Goal: Task Accomplishment & Management: Complete application form

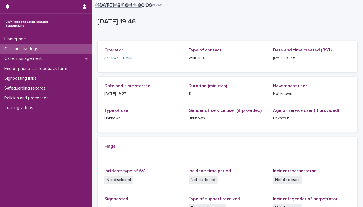
scroll to position [90, 0]
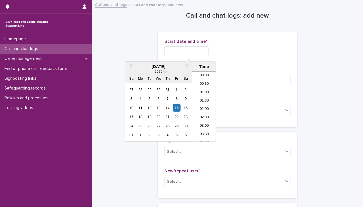
scroll to position [112, 0]
click at [198, 49] on input "text" at bounding box center [187, 51] width 44 height 10
click at [205, 97] on li "08:00" at bounding box center [205, 98] width 24 height 8
click at [199, 53] on input "**********" at bounding box center [187, 51] width 44 height 10
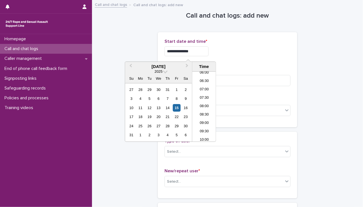
type input "**********"
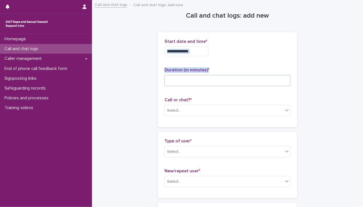
drag, startPoint x: 244, startPoint y: 56, endPoint x: 205, endPoint y: 80, distance: 45.1
click at [205, 80] on div "**********" at bounding box center [228, 79] width 126 height 81
click at [205, 80] on input at bounding box center [228, 80] width 126 height 11
type input "**"
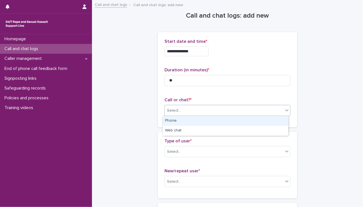
click at [176, 107] on div "Select..." at bounding box center [174, 110] width 14 height 6
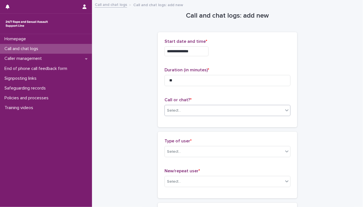
click at [176, 107] on div "Select..." at bounding box center [174, 110] width 14 height 6
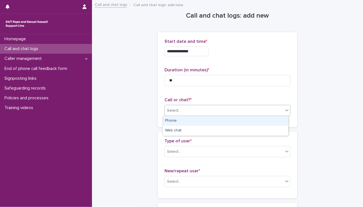
click at [176, 107] on div "Select..." at bounding box center [174, 110] width 14 height 6
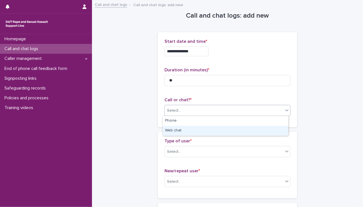
click at [176, 130] on div "Web chat" at bounding box center [226, 131] width 126 height 10
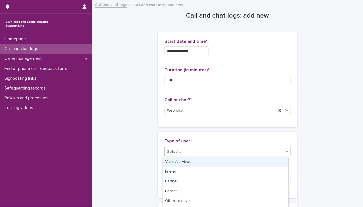
click at [181, 149] on div "Select..." at bounding box center [224, 151] width 119 height 9
click at [184, 162] on div "Victim/survivor" at bounding box center [226, 162] width 126 height 10
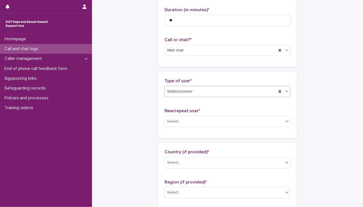
scroll to position [61, 0]
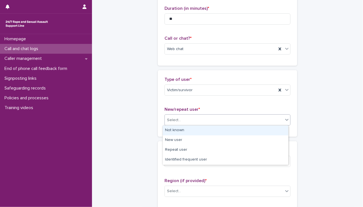
click at [191, 117] on div "Select..." at bounding box center [224, 119] width 119 height 9
click at [182, 131] on div "Not known" at bounding box center [226, 130] width 126 height 10
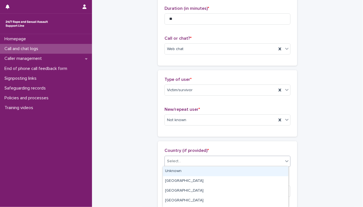
click at [187, 160] on div "Select..." at bounding box center [224, 160] width 119 height 9
click at [176, 170] on div "Unknown" at bounding box center [226, 171] width 126 height 10
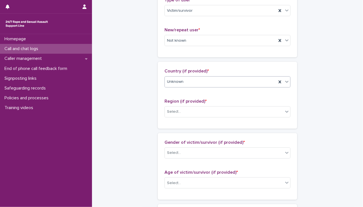
scroll to position [142, 0]
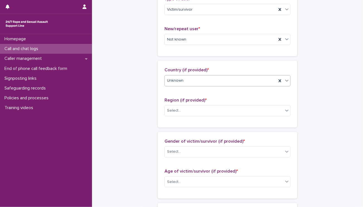
click at [176, 171] on span "Age of victim/survivor (if provided) *" at bounding box center [201, 171] width 73 height 4
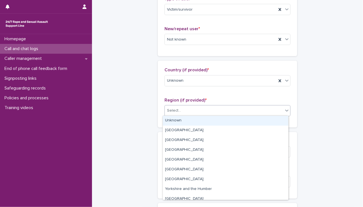
click at [184, 108] on div "Select..." at bounding box center [224, 110] width 119 height 9
click at [179, 121] on div "Unknown" at bounding box center [226, 121] width 126 height 10
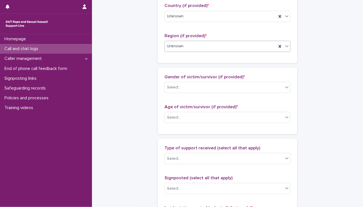
scroll to position [214, 0]
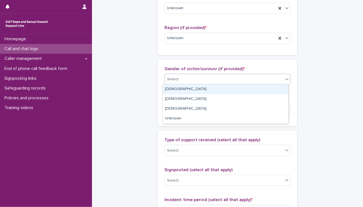
click at [177, 77] on div "Select..." at bounding box center [174, 79] width 14 height 6
click at [174, 91] on div "[DEMOGRAPHIC_DATA]" at bounding box center [226, 89] width 126 height 10
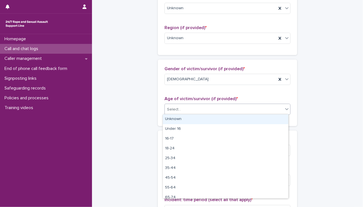
click at [177, 107] on div "Select..." at bounding box center [174, 109] width 14 height 6
click at [177, 117] on div "Unknown" at bounding box center [226, 119] width 126 height 10
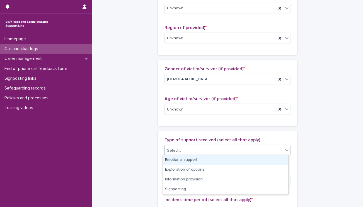
click at [183, 148] on div "Select..." at bounding box center [224, 150] width 119 height 9
click at [184, 159] on div "Emotional support" at bounding box center [226, 160] width 126 height 10
click at [220, 152] on div "Emotional support" at bounding box center [221, 150] width 112 height 10
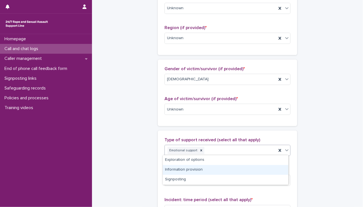
click at [208, 169] on div "Information provision" at bounding box center [226, 170] width 126 height 10
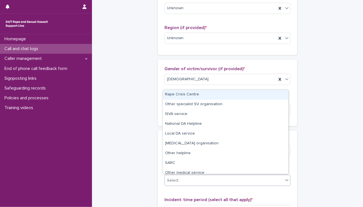
click at [217, 178] on div "Select..." at bounding box center [224, 180] width 119 height 9
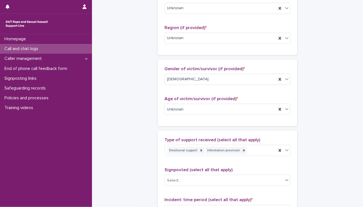
click at [160, 95] on div "Gender of victim/survivor (if provided) * [DEMOGRAPHIC_DATA] Age of victim/surv…" at bounding box center [228, 92] width 140 height 66
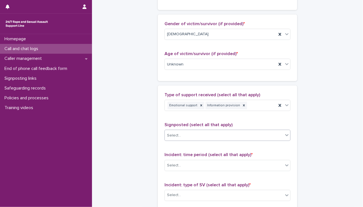
scroll to position [265, 0]
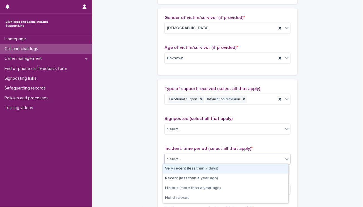
click at [170, 158] on div "Select..." at bounding box center [174, 159] width 14 height 6
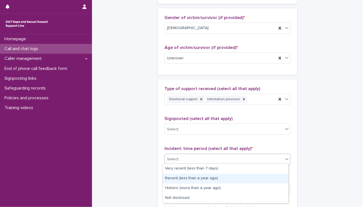
click at [177, 178] on div "Recent (less than a year ago)" at bounding box center [226, 178] width 126 height 10
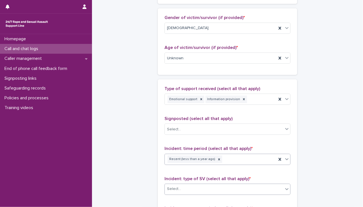
click at [186, 186] on div "Select..." at bounding box center [224, 188] width 119 height 9
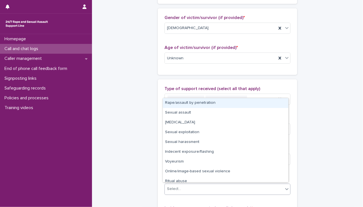
click at [172, 106] on div "Rape/assault by penetration" at bounding box center [226, 103] width 126 height 10
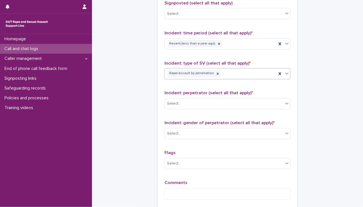
scroll to position [383, 0]
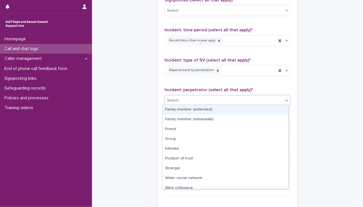
click at [175, 99] on div "Select..." at bounding box center [174, 101] width 14 height 6
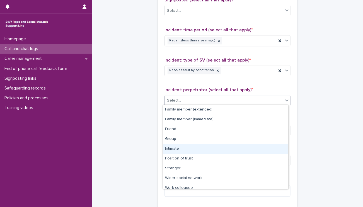
click at [183, 148] on div "Intimate" at bounding box center [226, 149] width 126 height 10
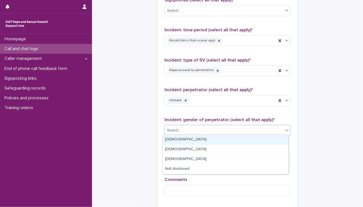
click at [193, 126] on div "Select..." at bounding box center [224, 130] width 119 height 9
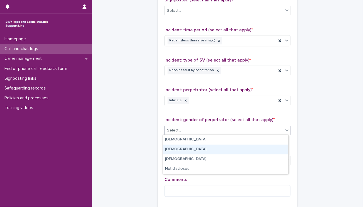
click at [178, 149] on div "[DEMOGRAPHIC_DATA]" at bounding box center [226, 149] width 126 height 10
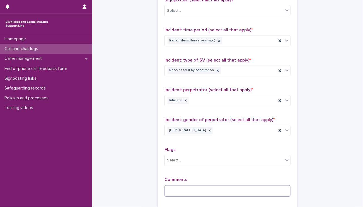
click at [193, 188] on textarea at bounding box center [228, 191] width 126 height 12
click at [184, 192] on textarea at bounding box center [228, 191] width 126 height 12
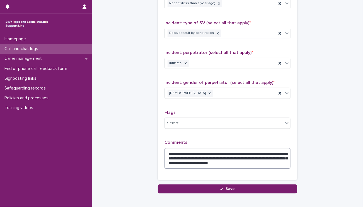
scroll to position [449, 0]
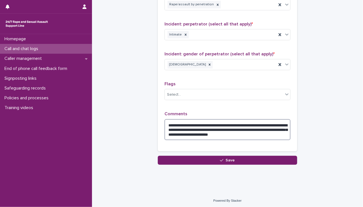
click at [175, 124] on textarea "**********" at bounding box center [228, 129] width 126 height 21
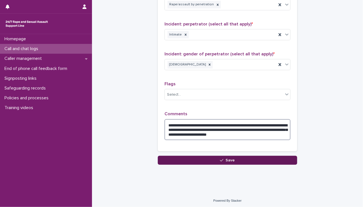
type textarea "**********"
click at [215, 158] on button "Save" at bounding box center [228, 159] width 140 height 9
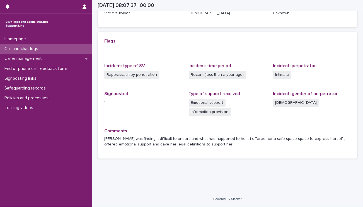
scroll to position [105, 0]
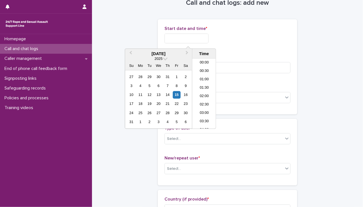
scroll to position [120, 0]
click at [200, 40] on input "text" at bounding box center [187, 38] width 44 height 10
click at [202, 82] on li "08:30" at bounding box center [205, 85] width 24 height 8
click at [200, 41] on input "**********" at bounding box center [187, 38] width 44 height 10
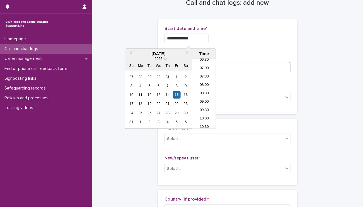
type input "**********"
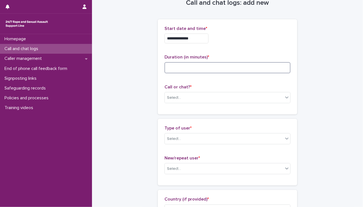
click at [244, 62] on input at bounding box center [228, 67] width 126 height 11
type input "*"
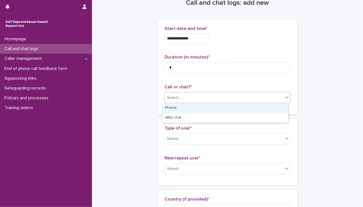
click at [170, 93] on div "Select..." at bounding box center [224, 97] width 119 height 9
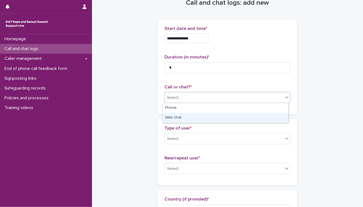
click at [174, 121] on div "Web chat" at bounding box center [226, 118] width 126 height 10
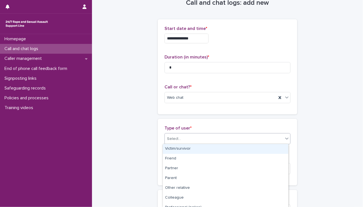
click at [178, 136] on div "Select..." at bounding box center [174, 139] width 14 height 6
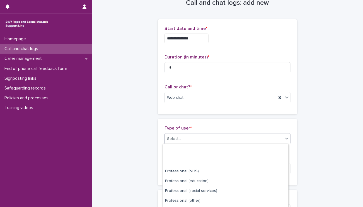
scroll to position [83, 0]
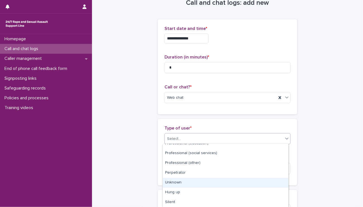
click at [181, 183] on div "Unknown" at bounding box center [226, 182] width 126 height 10
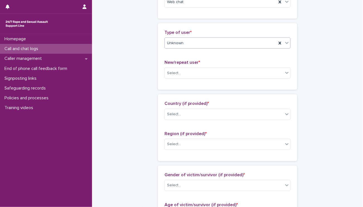
scroll to position [111, 0]
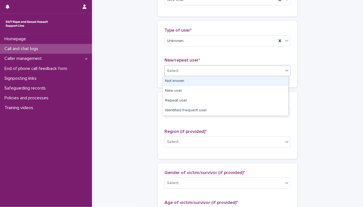
click at [212, 65] on div "Select..." at bounding box center [228, 70] width 126 height 11
click at [208, 81] on div "Not known" at bounding box center [226, 81] width 126 height 10
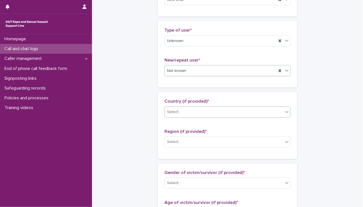
click at [202, 112] on div "Select..." at bounding box center [224, 111] width 119 height 9
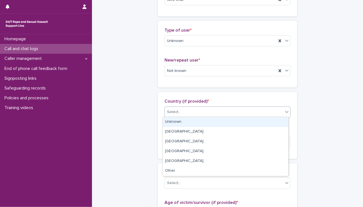
click at [202, 120] on div "Unknown" at bounding box center [226, 122] width 126 height 10
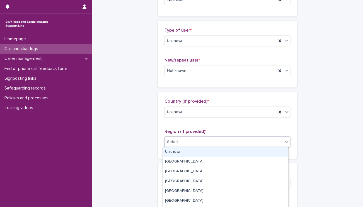
click at [201, 141] on div "Select..." at bounding box center [224, 141] width 119 height 9
click at [199, 152] on div "Unknown" at bounding box center [226, 152] width 126 height 10
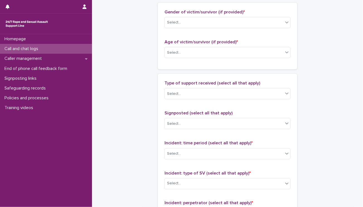
scroll to position [271, 0]
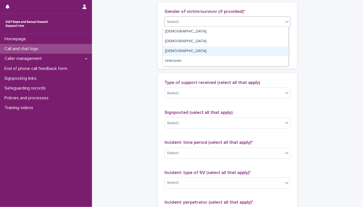
click at [193, 59] on body "**********" at bounding box center [181, 103] width 363 height 207
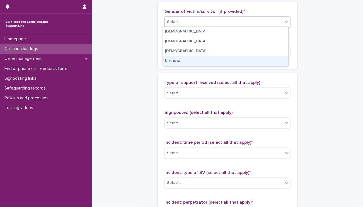
click at [193, 59] on div "Unknown" at bounding box center [226, 61] width 126 height 10
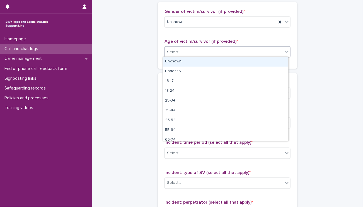
drag, startPoint x: 193, startPoint y: 55, endPoint x: 191, endPoint y: 63, distance: 8.9
click at [191, 63] on body "**********" at bounding box center [181, 103] width 363 height 207
click at [191, 63] on div "Unknown" at bounding box center [226, 62] width 126 height 10
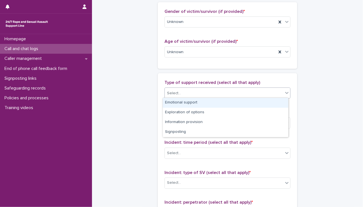
click at [195, 91] on div "Select..." at bounding box center [224, 92] width 119 height 9
click at [172, 102] on div "Emotional support" at bounding box center [226, 103] width 126 height 10
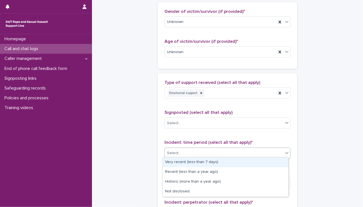
click at [182, 150] on div "Select..." at bounding box center [224, 152] width 119 height 9
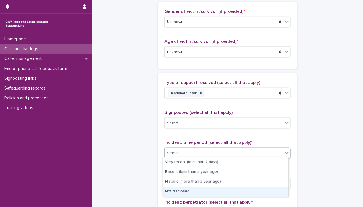
click at [184, 193] on div "Not disclosed" at bounding box center [226, 191] width 126 height 10
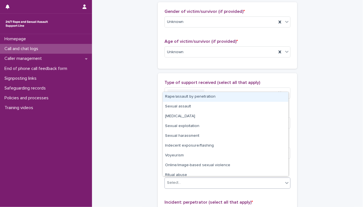
click at [186, 179] on div "Select..." at bounding box center [224, 182] width 119 height 9
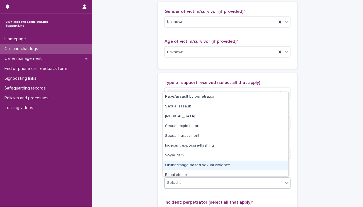
scroll to position [14, 0]
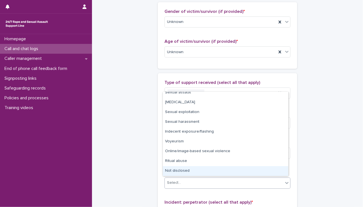
click at [186, 166] on div "Not disclosed" at bounding box center [226, 171] width 126 height 10
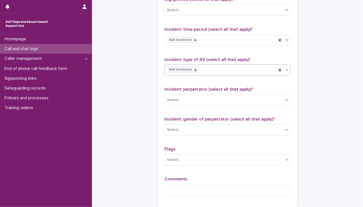
scroll to position [403, 0]
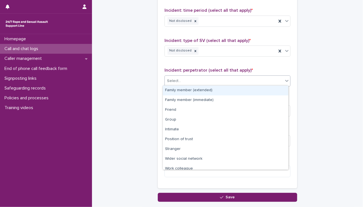
click at [182, 82] on div at bounding box center [182, 81] width 1 height 6
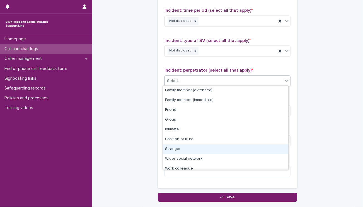
scroll to position [23, 0]
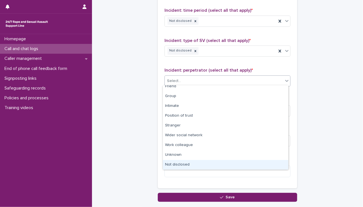
click at [189, 165] on div "Not disclosed" at bounding box center [226, 165] width 126 height 10
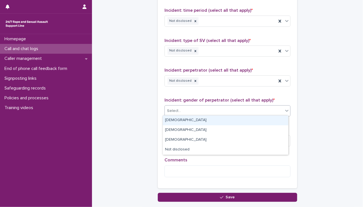
click at [197, 106] on div "Select..." at bounding box center [224, 110] width 119 height 9
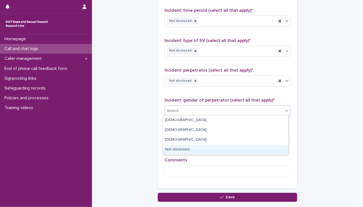
click at [188, 148] on div "Not disclosed" at bounding box center [226, 150] width 126 height 10
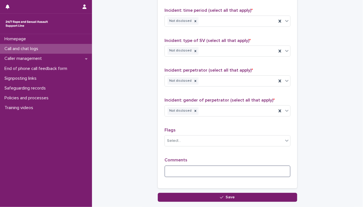
click at [188, 172] on textarea at bounding box center [228, 171] width 126 height 12
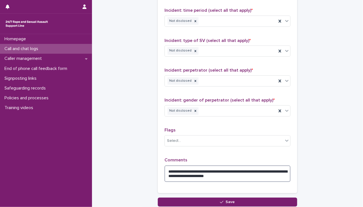
click at [203, 168] on textarea "**********" at bounding box center [228, 173] width 126 height 17
click at [212, 170] on textarea "**********" at bounding box center [228, 173] width 126 height 17
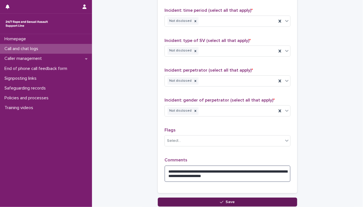
type textarea "**********"
click at [200, 203] on button "Save" at bounding box center [228, 201] width 140 height 9
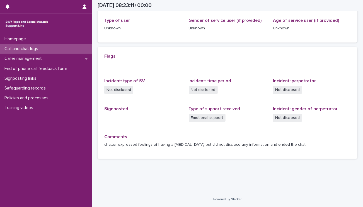
scroll to position [90, 0]
